Goal: Transaction & Acquisition: Purchase product/service

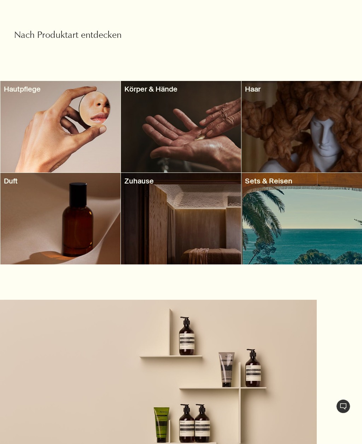
scroll to position [785, 0]
click at [336, 227] on div at bounding box center [301, 219] width 120 height 92
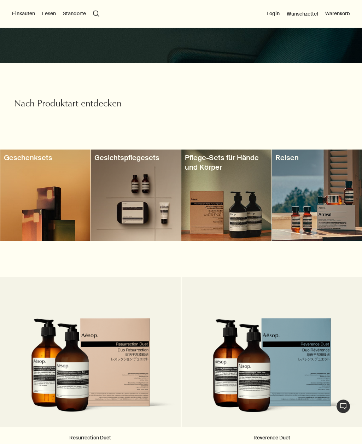
scroll to position [187, 0]
click at [117, 202] on div at bounding box center [136, 195] width 90 height 92
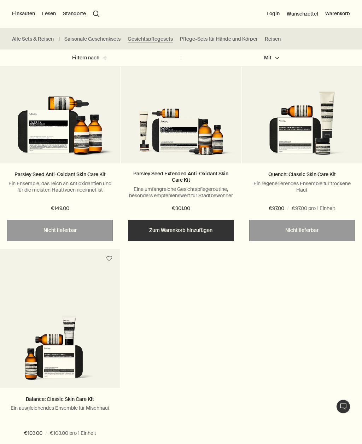
scroll to position [260, 0]
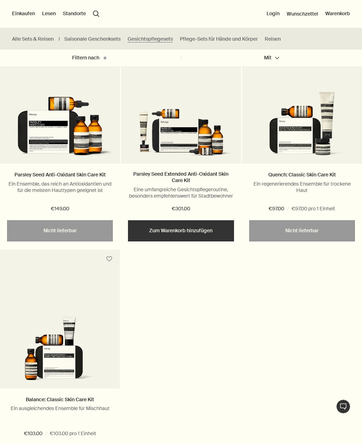
click at [322, 173] on link "Quench: Classic Skin Care Kit" at bounding box center [301, 174] width 67 height 6
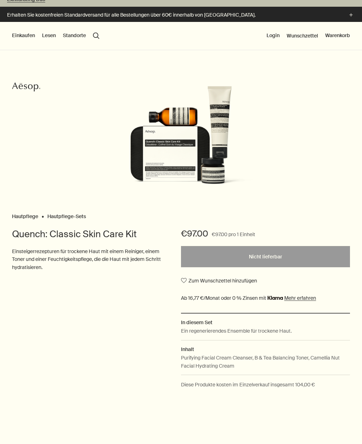
scroll to position [25, 0]
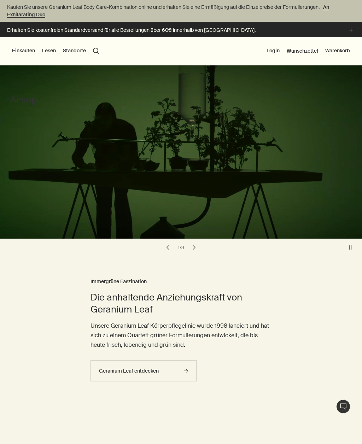
click at [26, 53] on button "Einkaufen" at bounding box center [23, 50] width 23 height 7
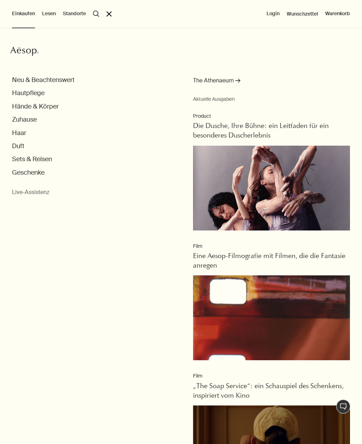
click at [23, 129] on button "Haar" at bounding box center [19, 133] width 14 height 8
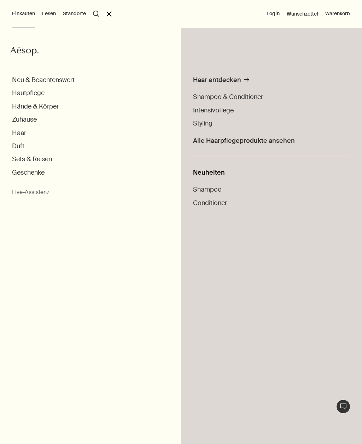
click at [252, 96] on span "Shampoo & Conditioner" at bounding box center [228, 97] width 70 height 8
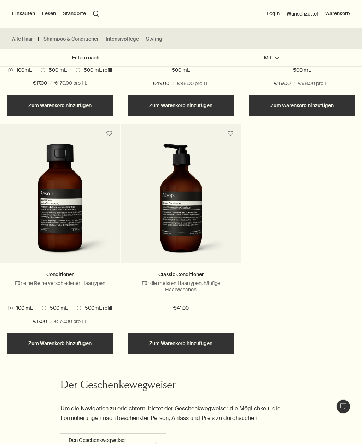
scroll to position [397, 0]
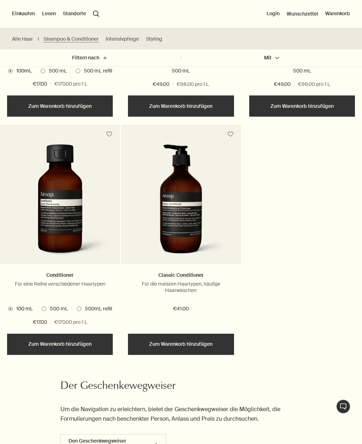
click at [179, 277] on link "Classic Conditioner" at bounding box center [180, 275] width 45 height 6
